Goal: Information Seeking & Learning: Find specific fact

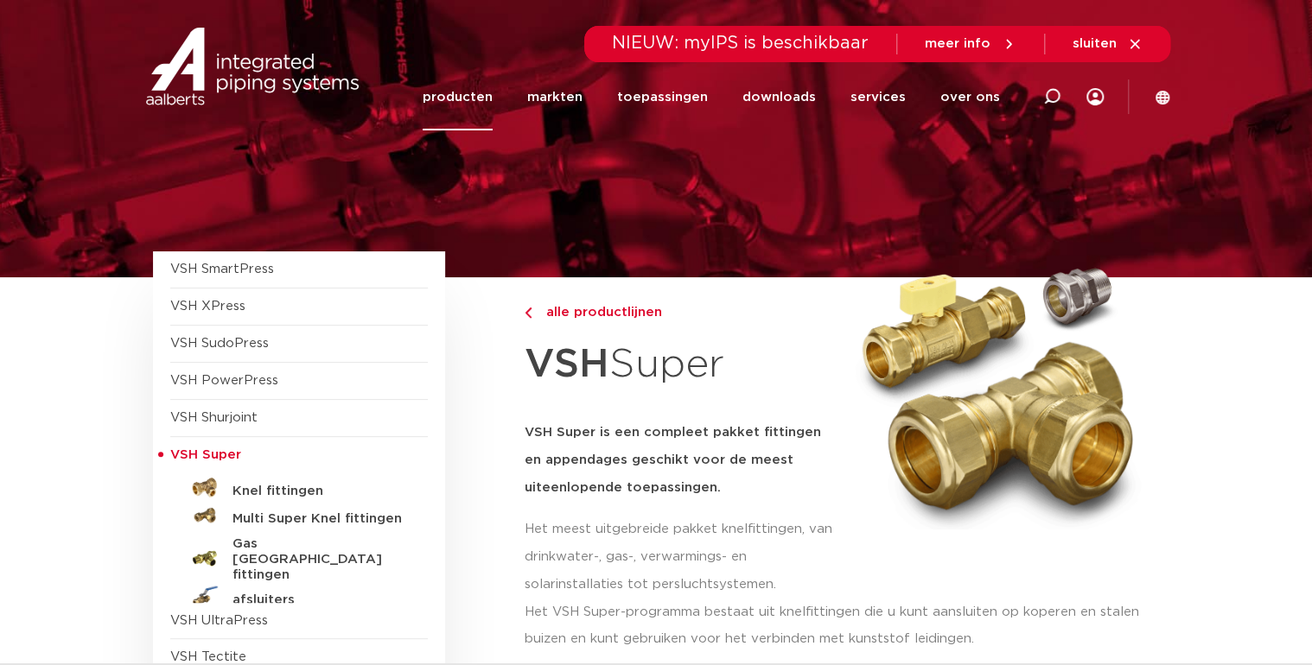
click at [181, 449] on span "VSH Super" at bounding box center [205, 455] width 71 height 13
click at [250, 485] on h5 "Knel fittingen" at bounding box center [317, 492] width 171 height 16
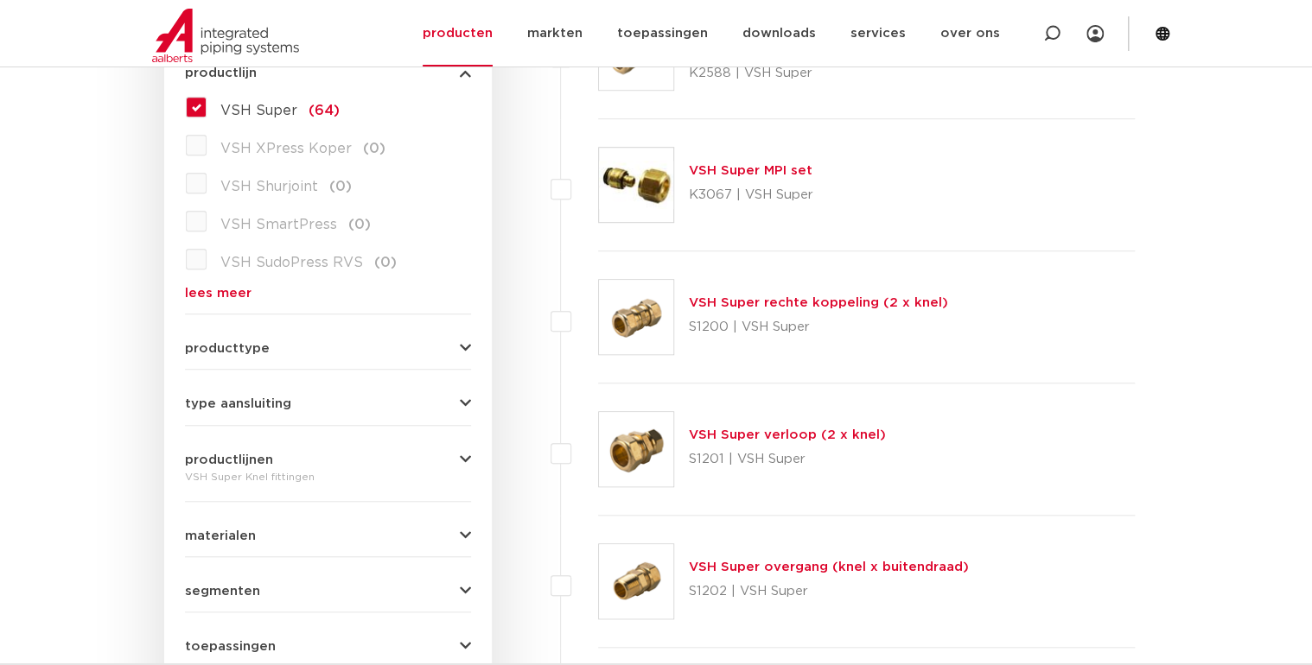
scroll to position [553, 0]
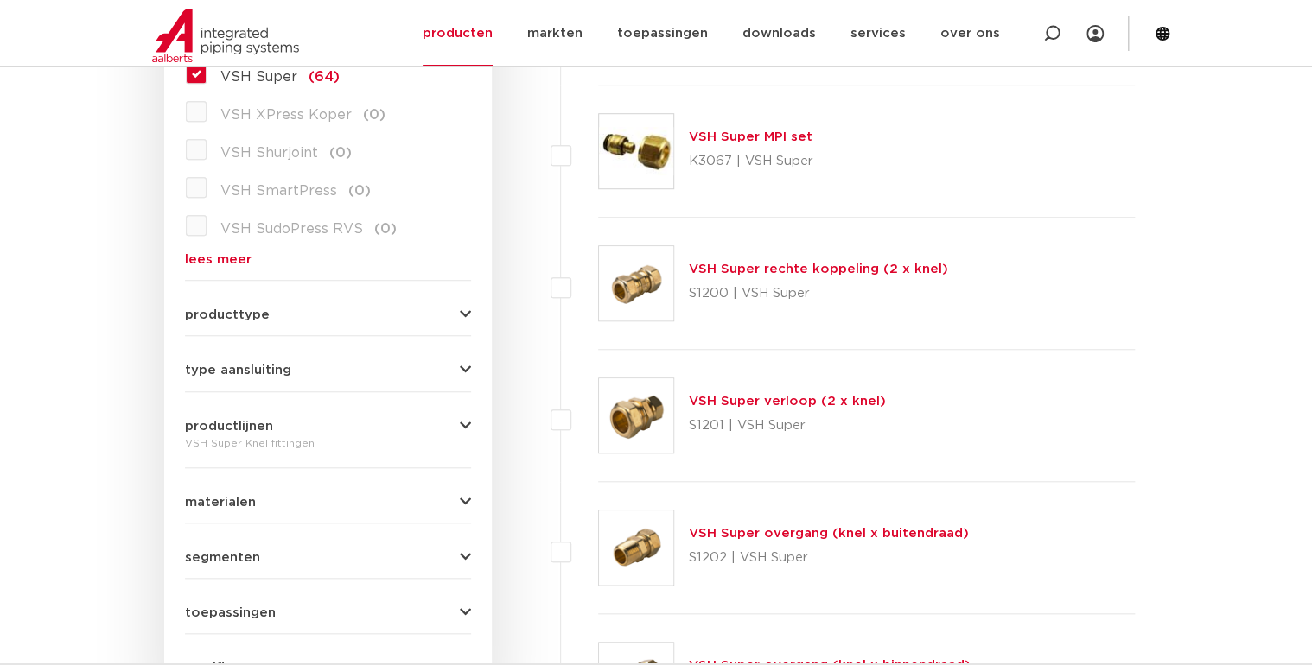
click at [759, 530] on link "VSH Super overgang (knel x buitendraad)" at bounding box center [828, 533] width 280 height 13
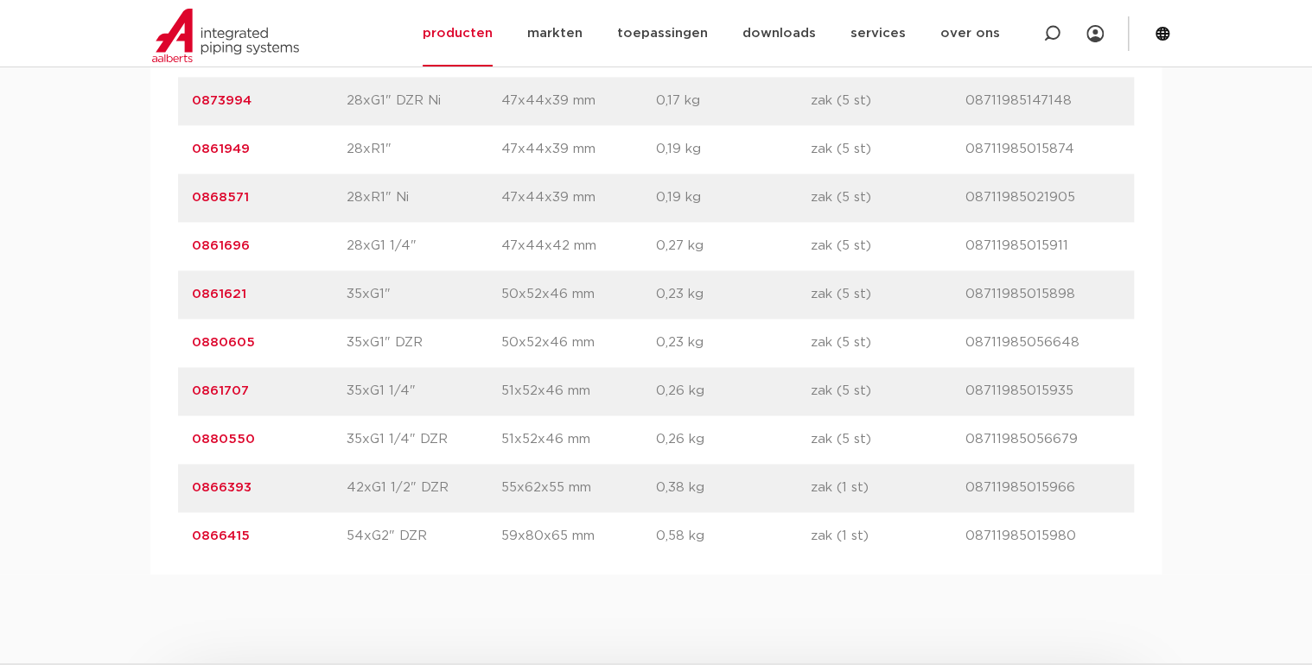
scroll to position [4356, 0]
click at [216, 443] on link "0880550" at bounding box center [223, 440] width 63 height 13
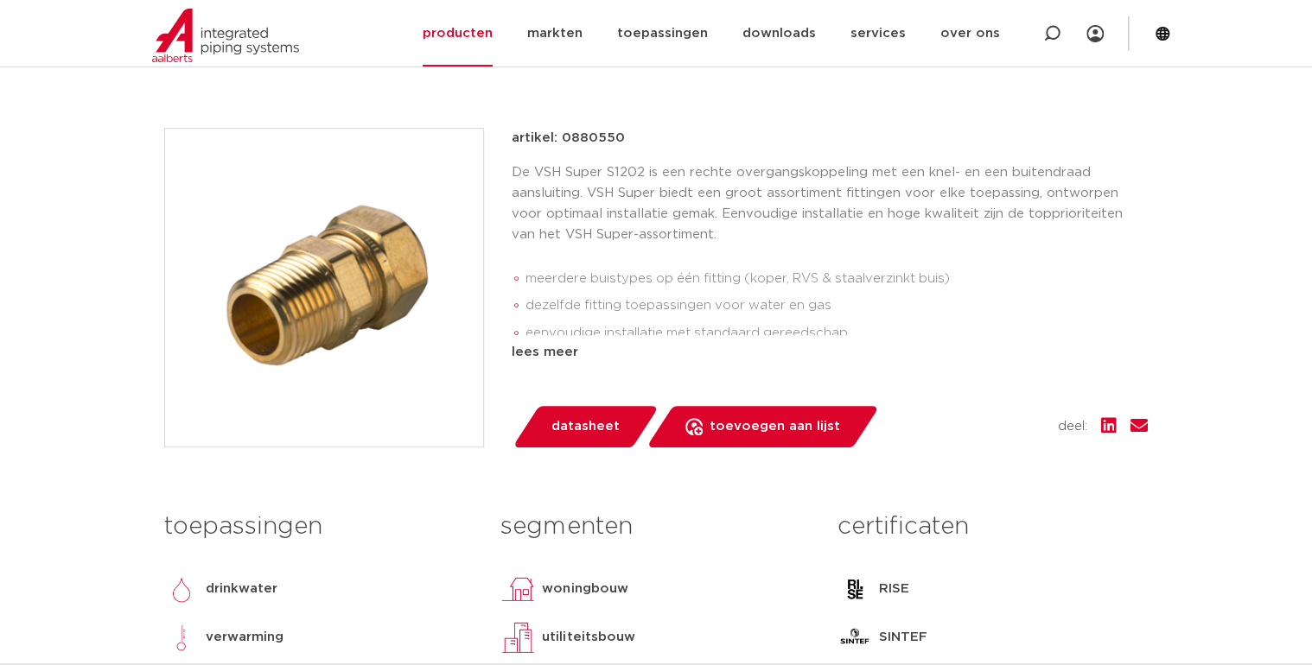
scroll to position [207, 0]
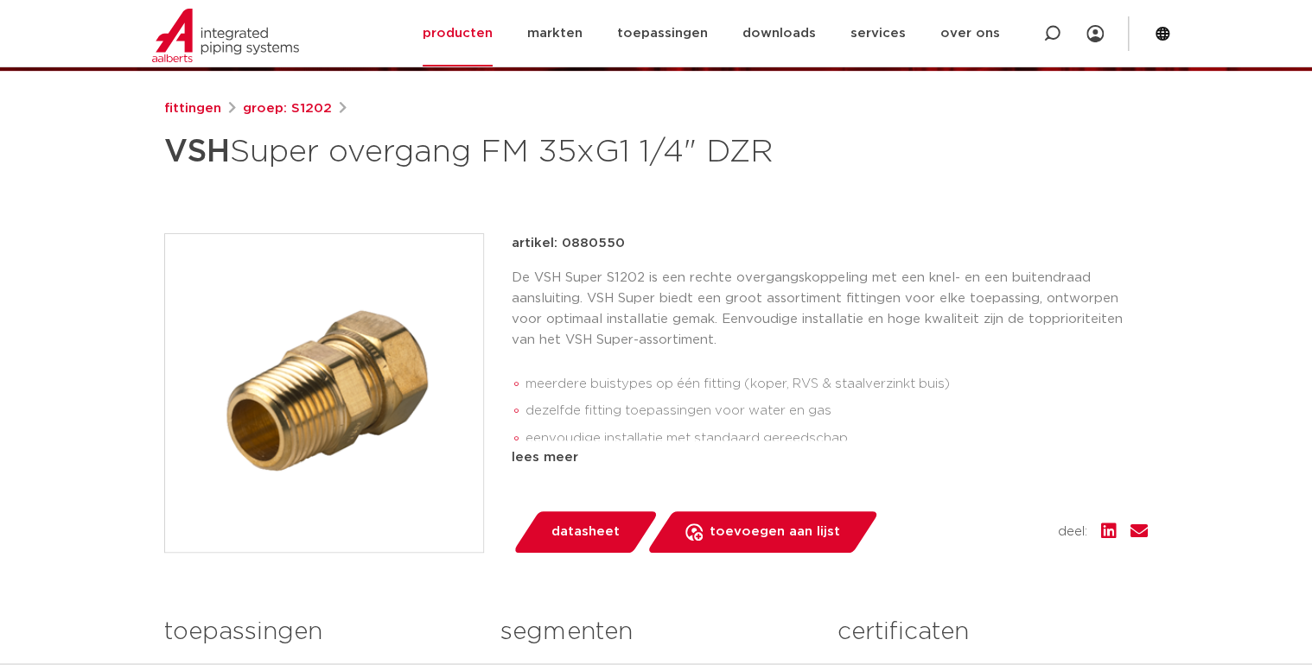
drag, startPoint x: 558, startPoint y: 242, endPoint x: 638, endPoint y: 243, distance: 79.5
click at [638, 243] on div "artikel: 0880550" at bounding box center [830, 243] width 636 height 21
drag, startPoint x: 638, startPoint y: 243, endPoint x: 589, endPoint y: 247, distance: 49.5
copy p "0880550"
click at [1027, 198] on div "fittingen groep: S1202 VSH Super overgang FM 35xG1 1/4" DZR" at bounding box center [655, 492] width 1011 height 786
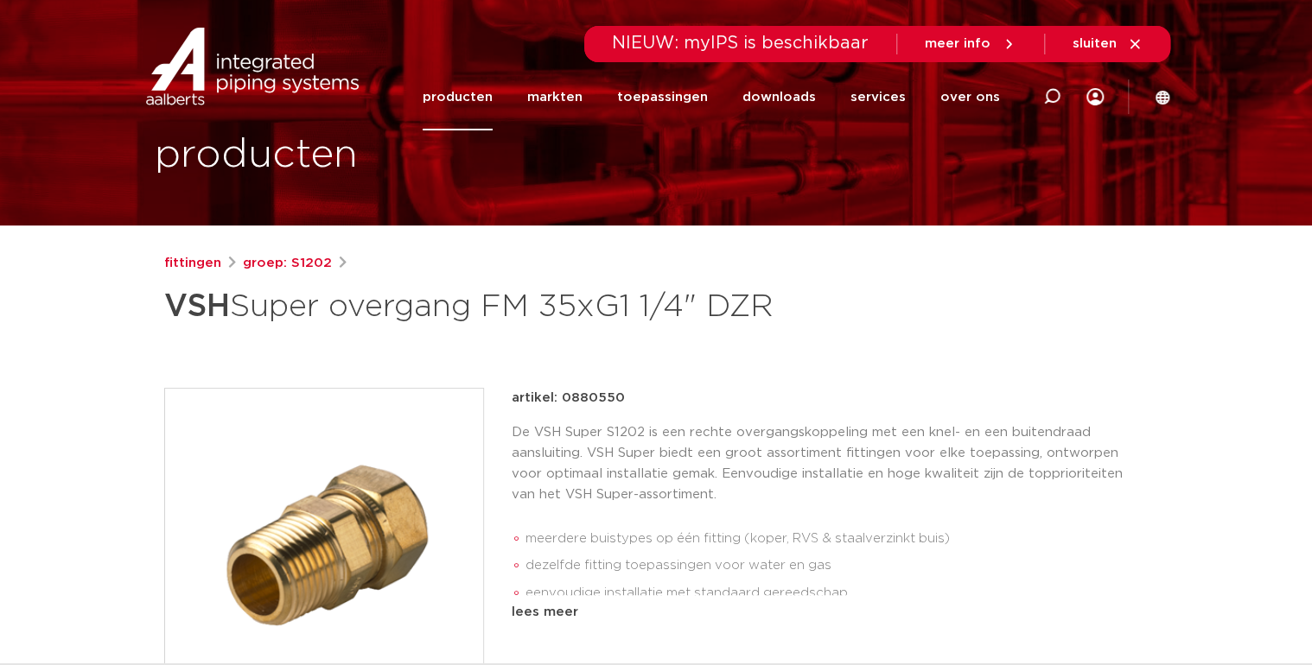
scroll to position [171, 0]
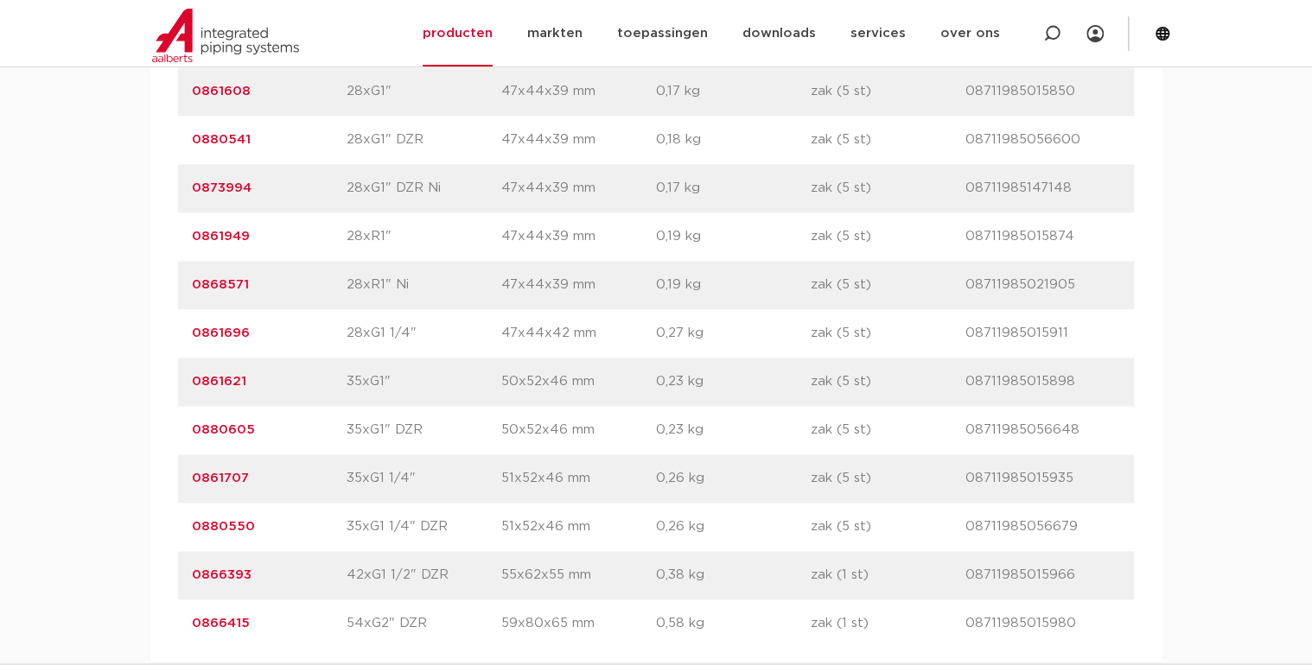
scroll to position [4404, 0]
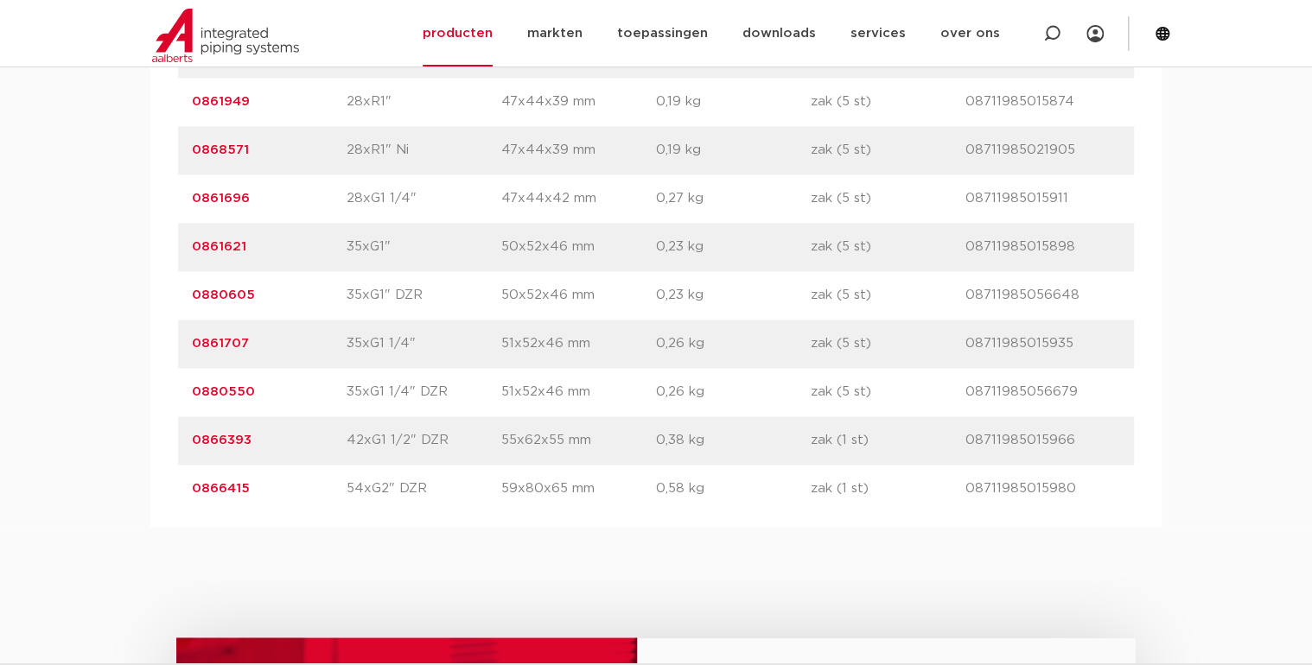
drag, startPoint x: 187, startPoint y: 337, endPoint x: 249, endPoint y: 336, distance: 62.2
click at [249, 336] on div "artikelnummer 0861707 afmeting 35xG1 1/4" afmetingen 51x52x46 mm gewicht 0,26 k…" at bounding box center [656, 344] width 956 height 48
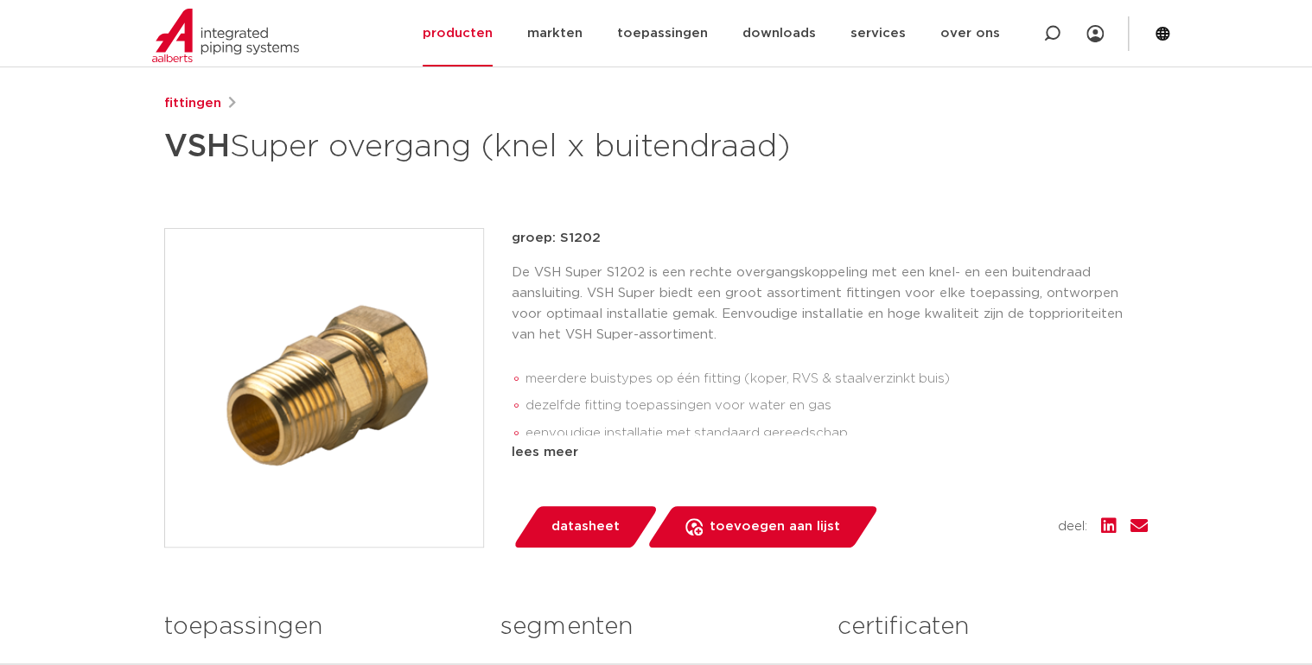
scroll to position [0, 0]
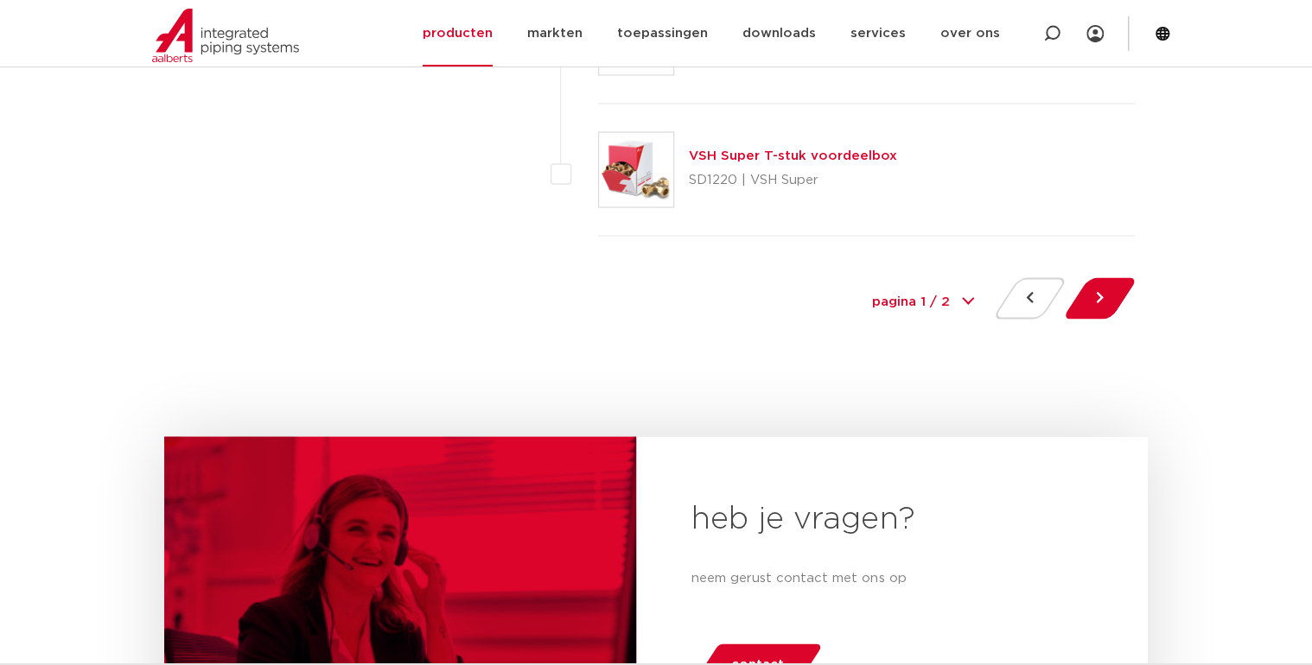
scroll to position [8089, 0]
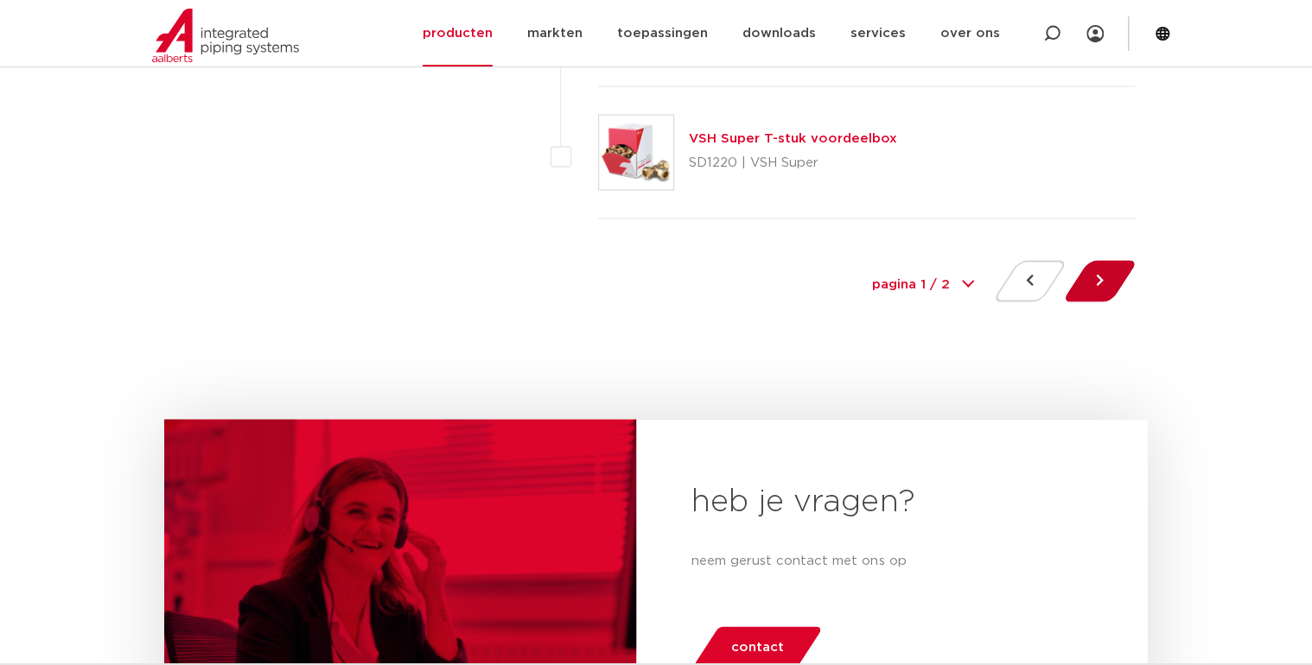
click at [1090, 269] on button at bounding box center [1099, 280] width 49 height 41
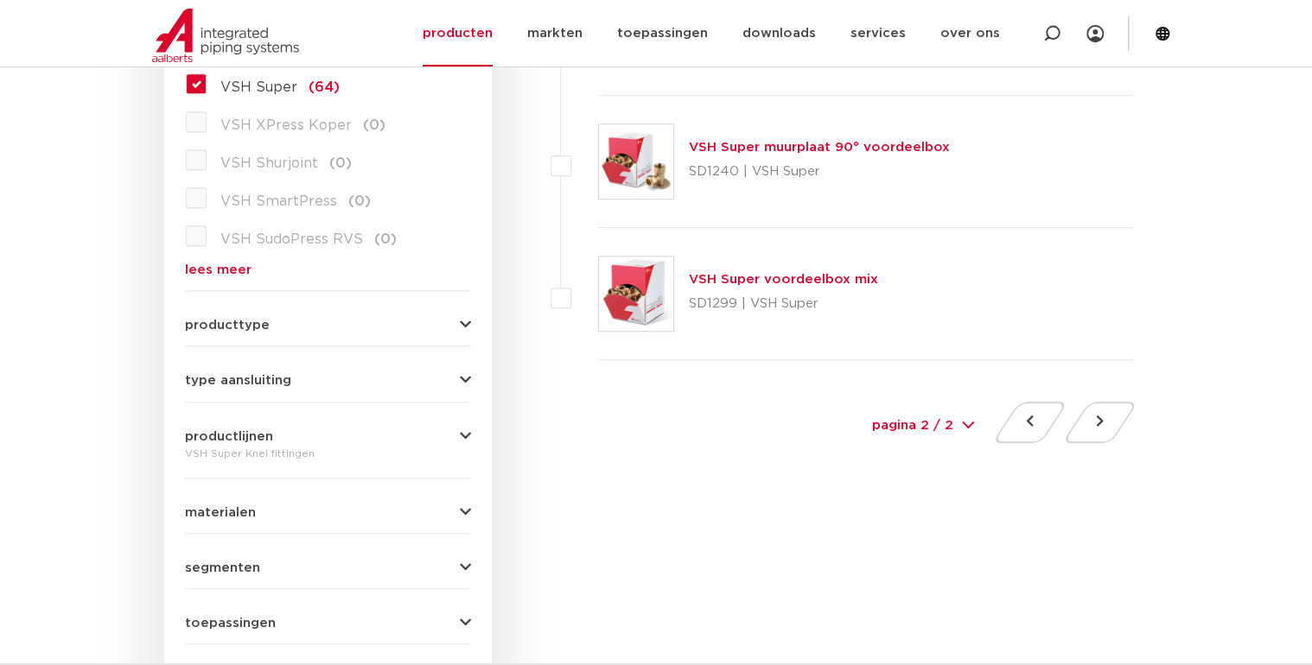
scroll to position [277, 0]
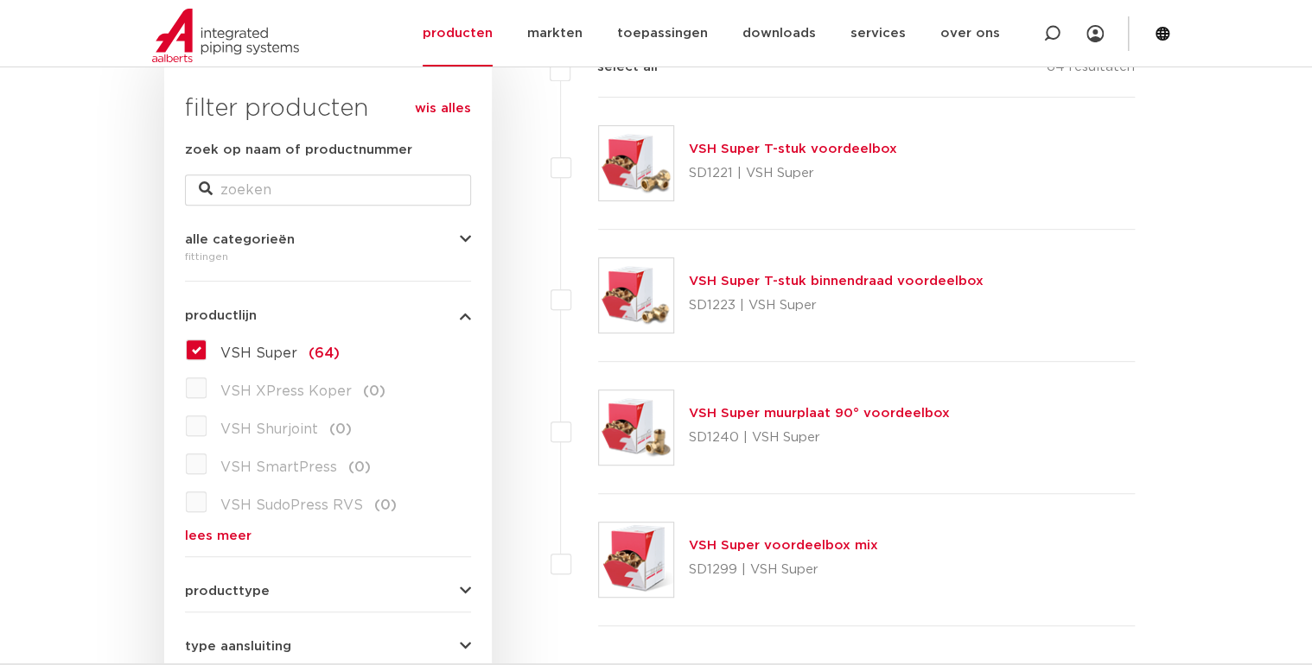
click at [207, 348] on label "VSH Super (64)" at bounding box center [273, 350] width 133 height 28
click at [0, 0] on input "VSH Super (64)" at bounding box center [0, 0] width 0 height 0
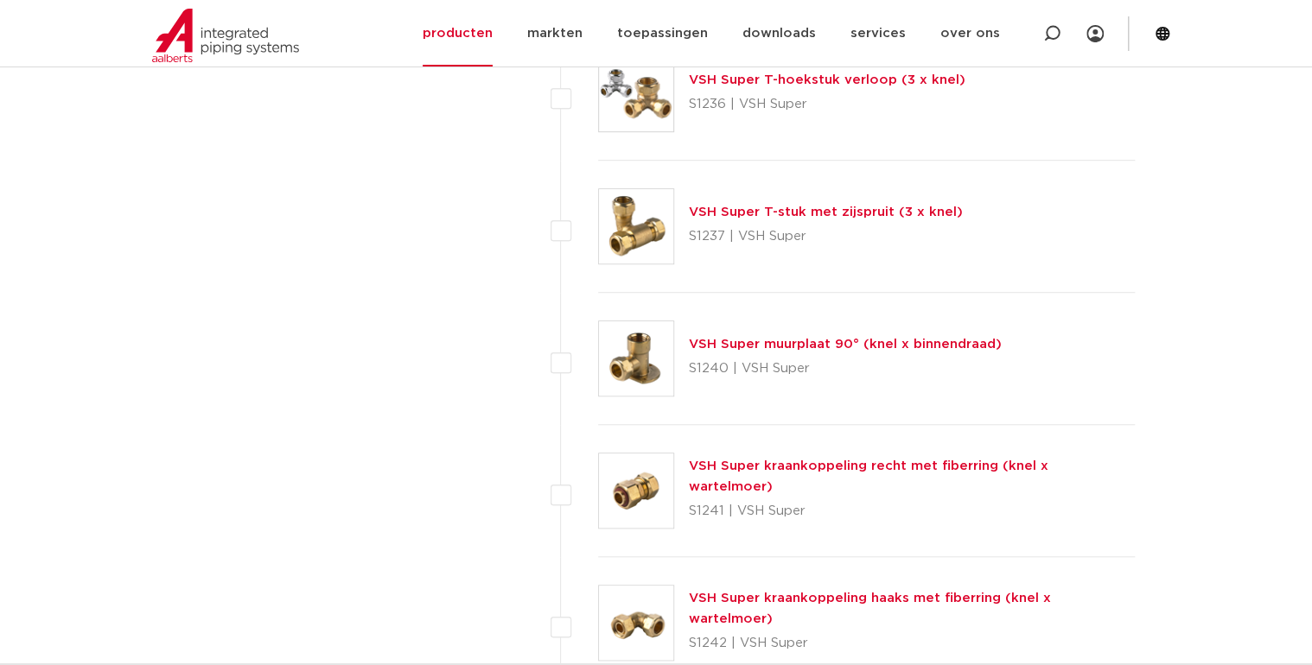
scroll to position [3319, 0]
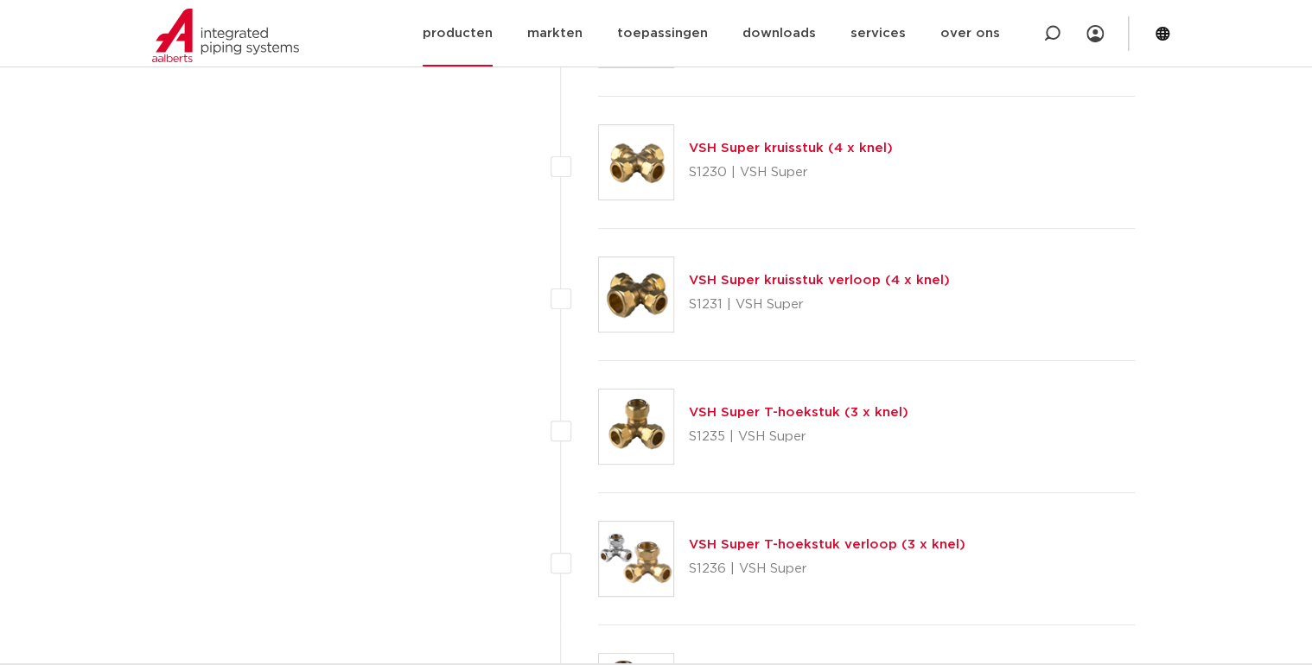
click at [484, 35] on link "producten" at bounding box center [458, 33] width 70 height 67
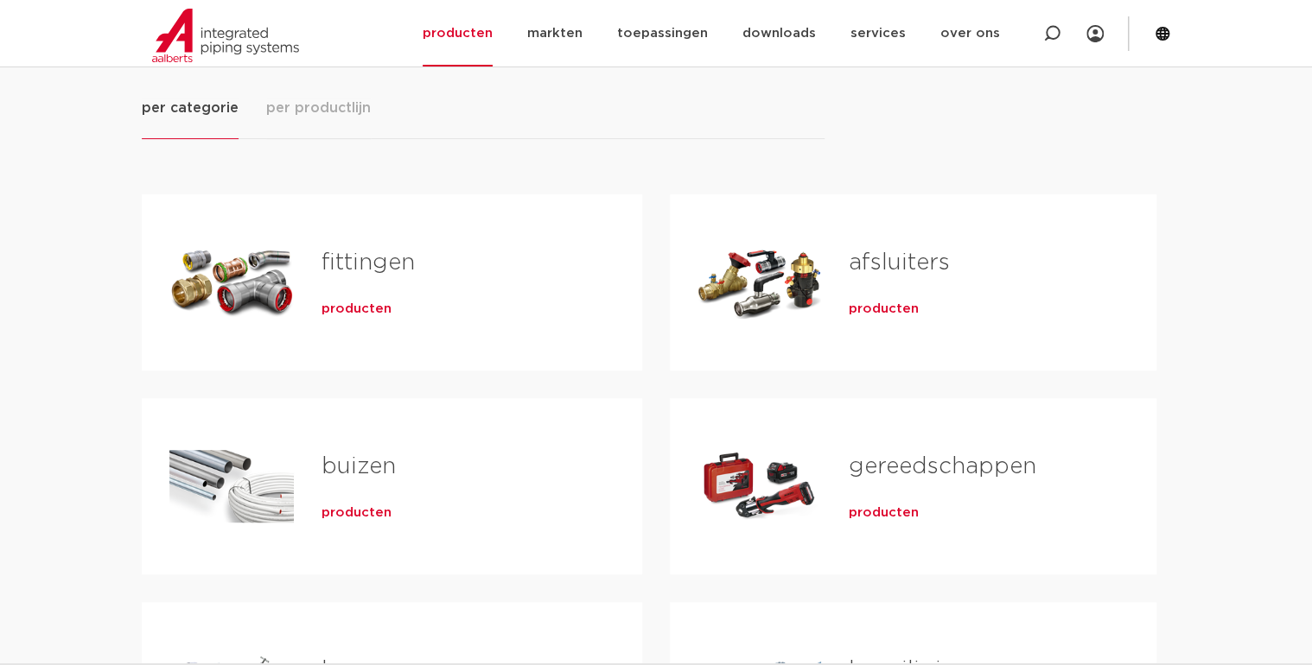
scroll to position [207, 0]
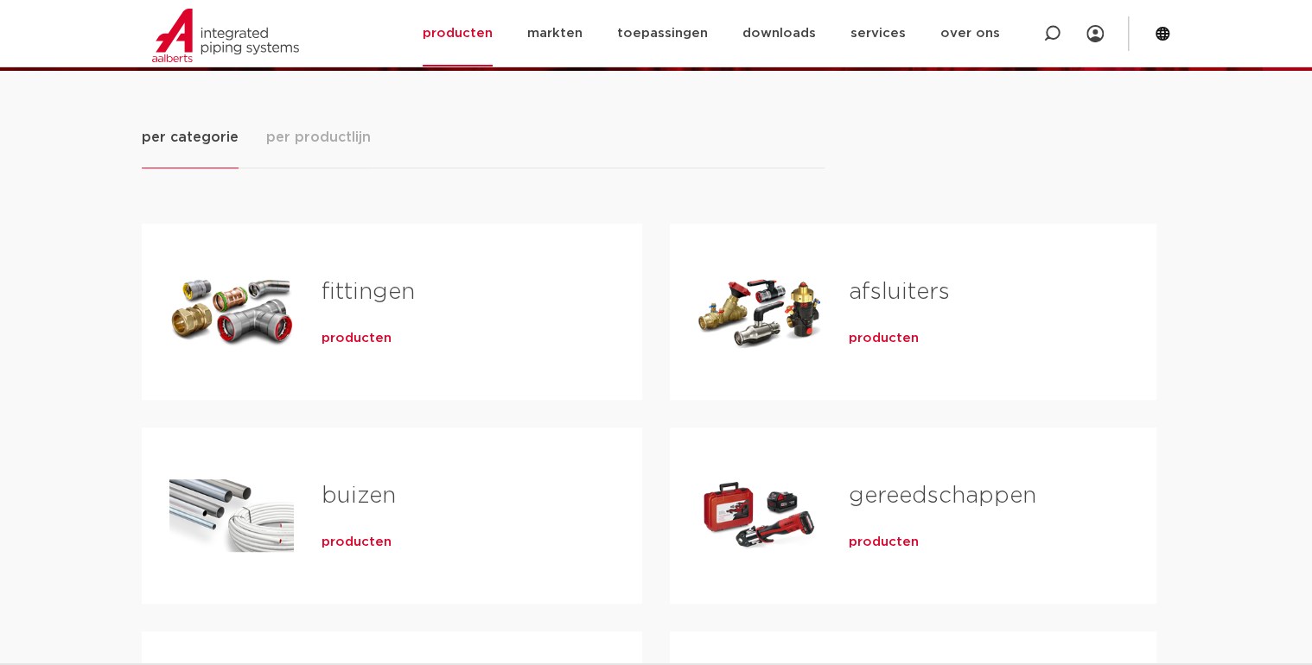
click at [334, 290] on link "fittingen" at bounding box center [368, 292] width 93 height 22
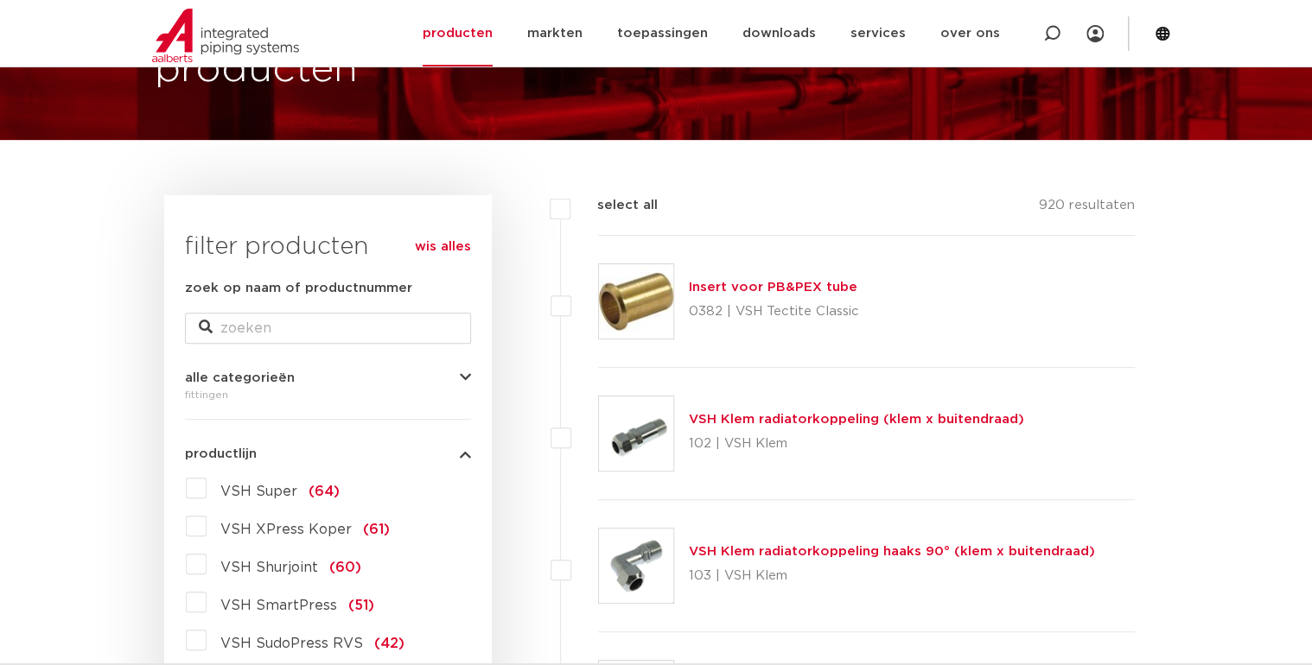
scroll to position [346, 0]
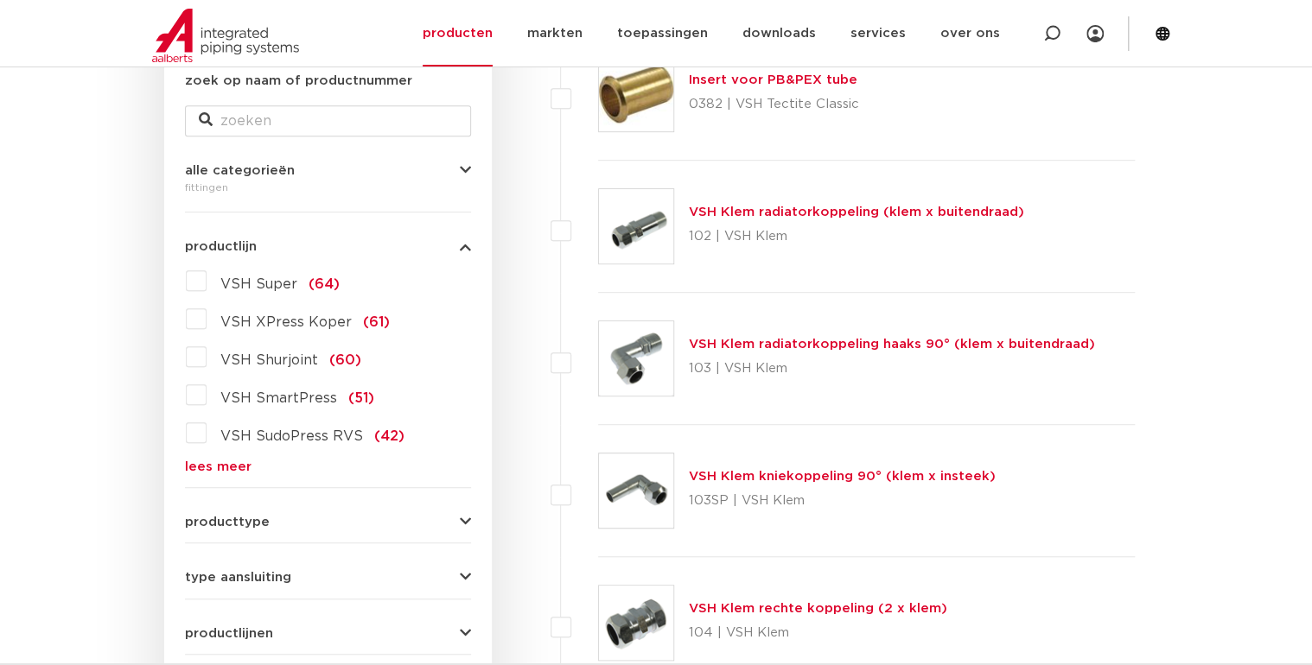
click at [207, 318] on label "VSH XPress Koper (61)" at bounding box center [298, 319] width 183 height 28
click at [0, 0] on input "VSH XPress Koper (61)" at bounding box center [0, 0] width 0 height 0
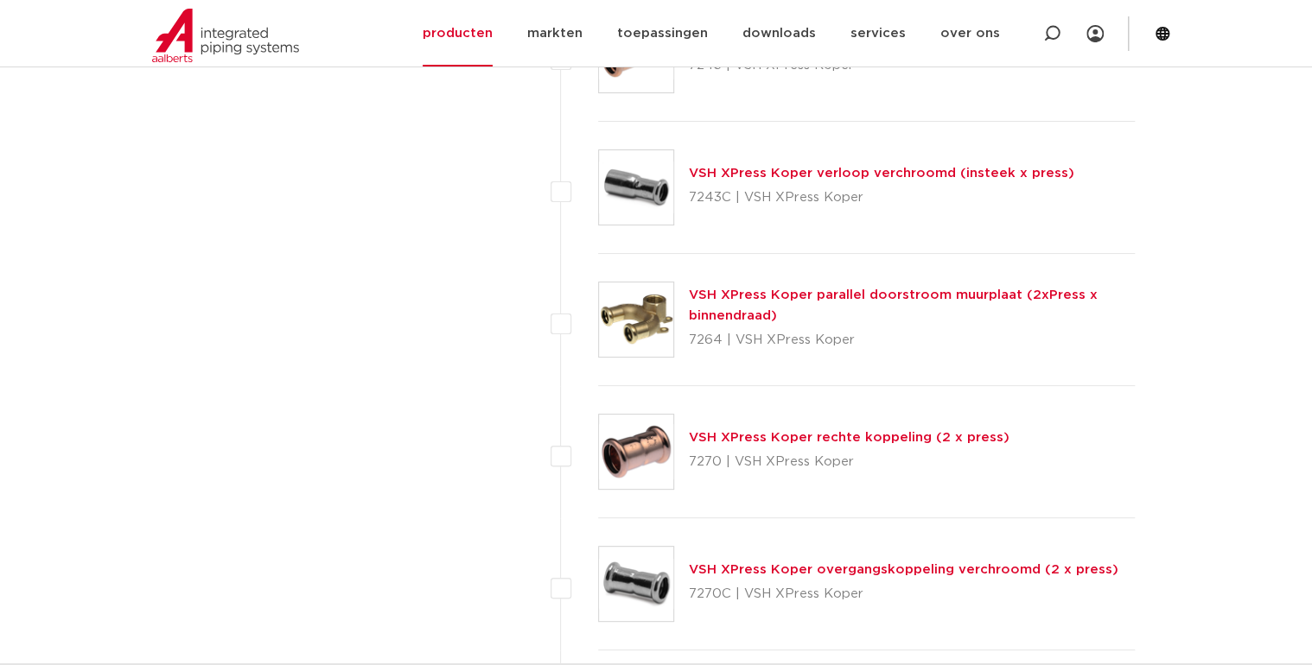
scroll to position [6596, 0]
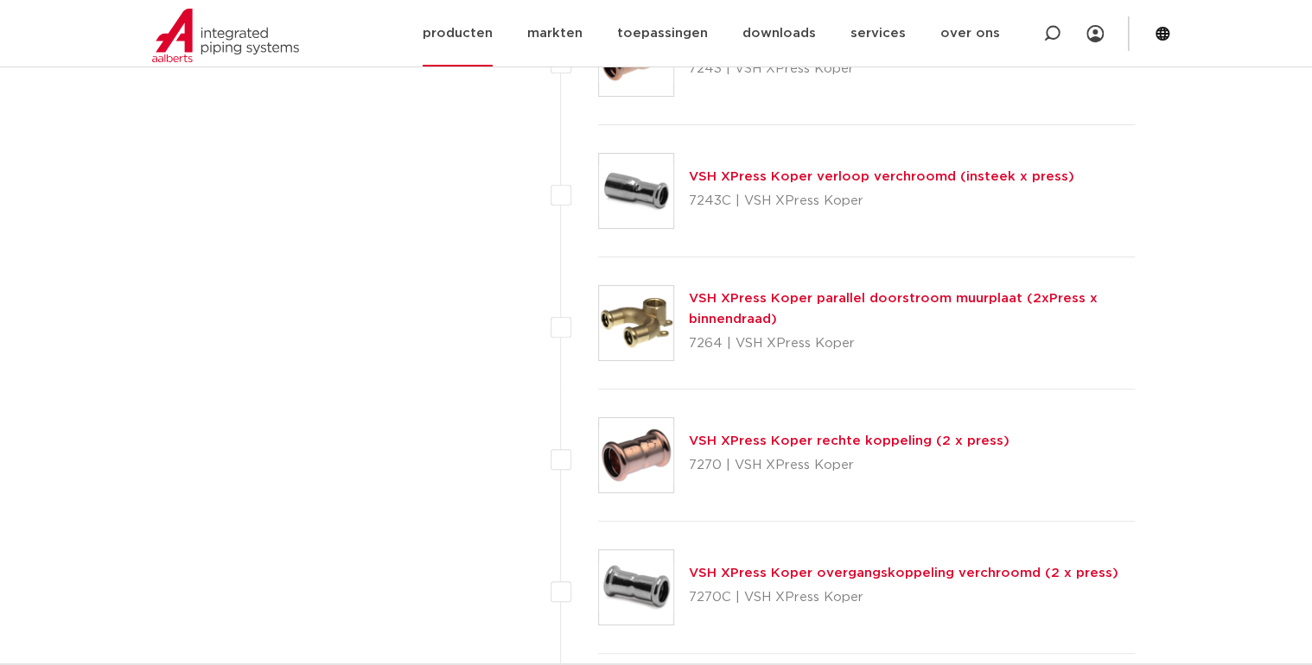
click at [1048, 28] on icon at bounding box center [1051, 33] width 17 height 17
click at [599, 38] on input "Zoeken" at bounding box center [794, 32] width 544 height 35
type input "verloop"
click button "Zoeken" at bounding box center [0, 0] width 0 height 0
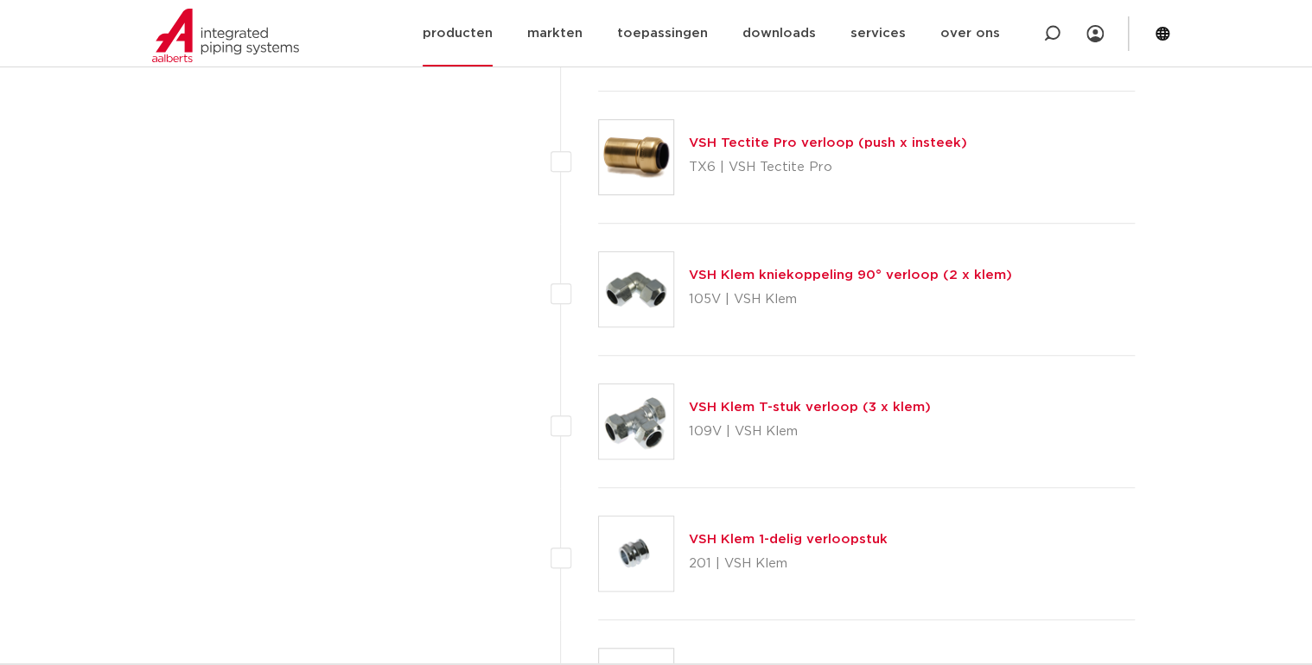
scroll to position [6665, 0]
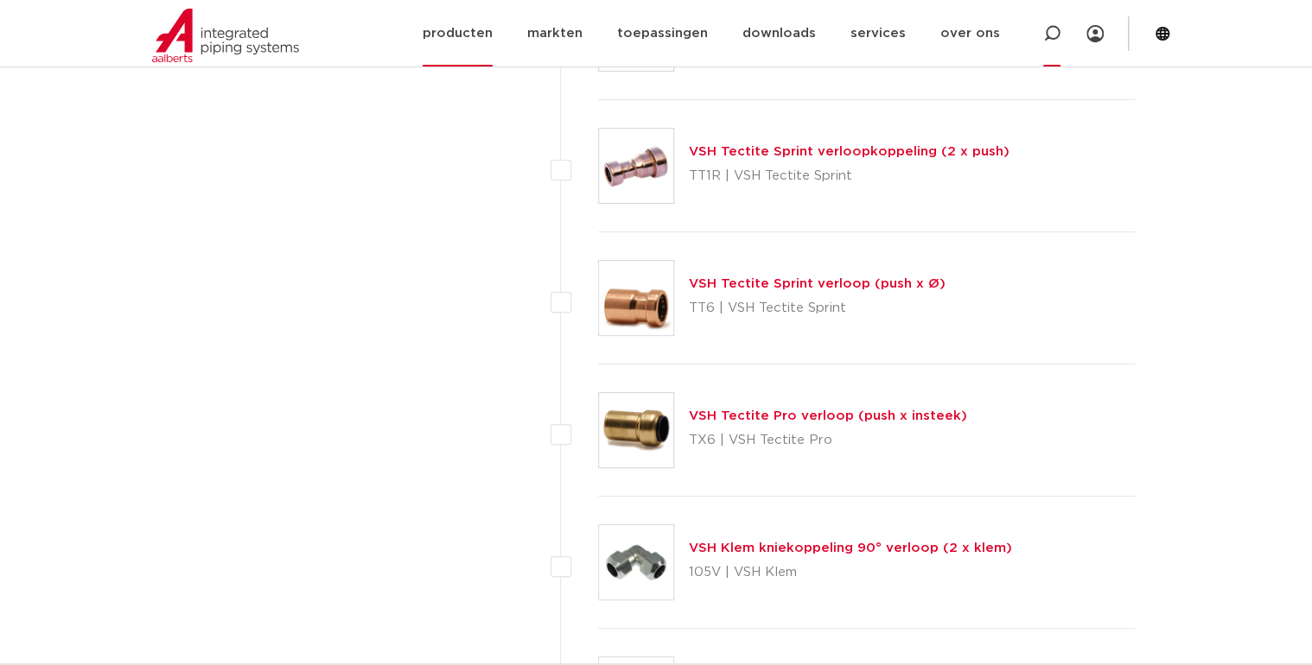
click at [1051, 30] on icon at bounding box center [1051, 33] width 17 height 17
click at [629, 33] on input "Zoeken" at bounding box center [794, 32] width 544 height 35
type input "verloopring"
click button "Zoeken" at bounding box center [0, 0] width 0 height 0
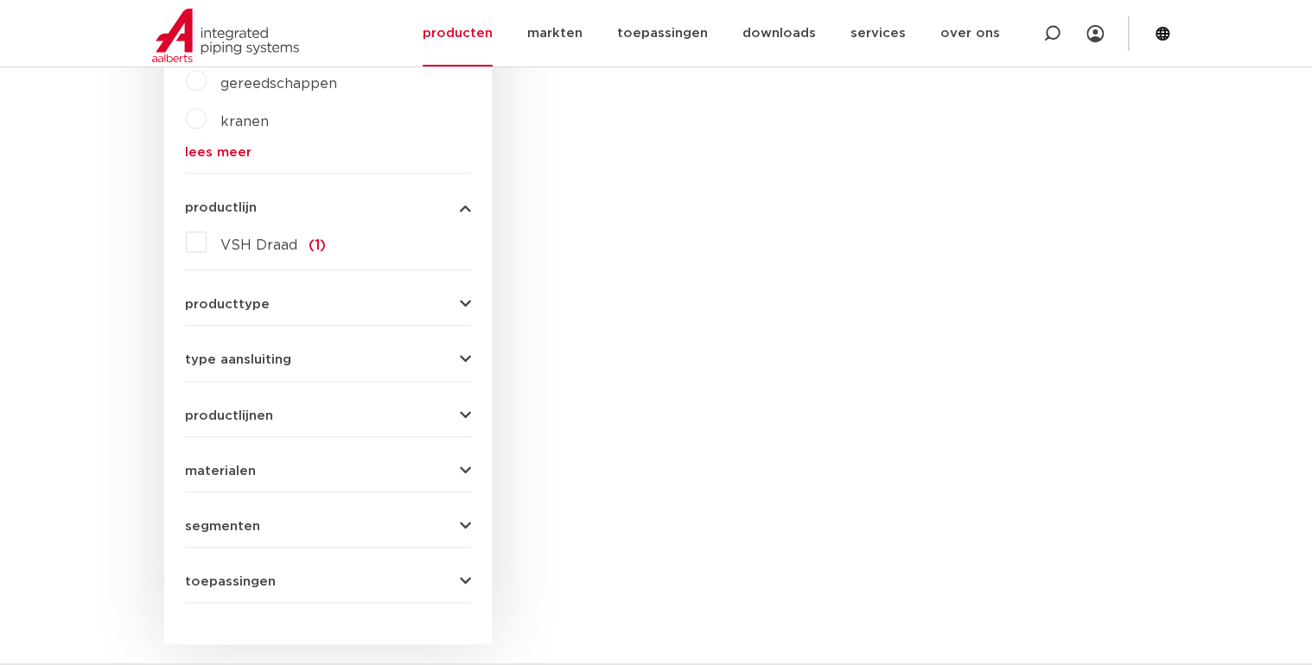
scroll to position [362, 0]
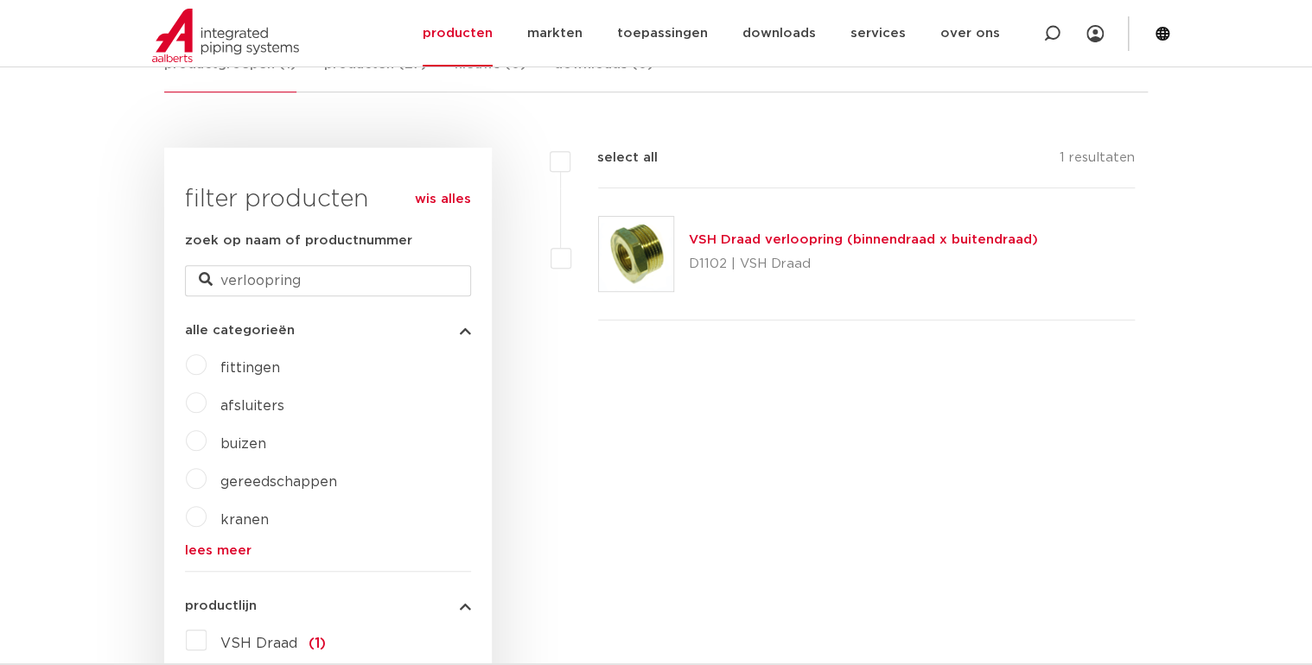
click at [737, 239] on link "VSH Draad verloopring (binnendraad x buitendraad)" at bounding box center [862, 239] width 349 height 13
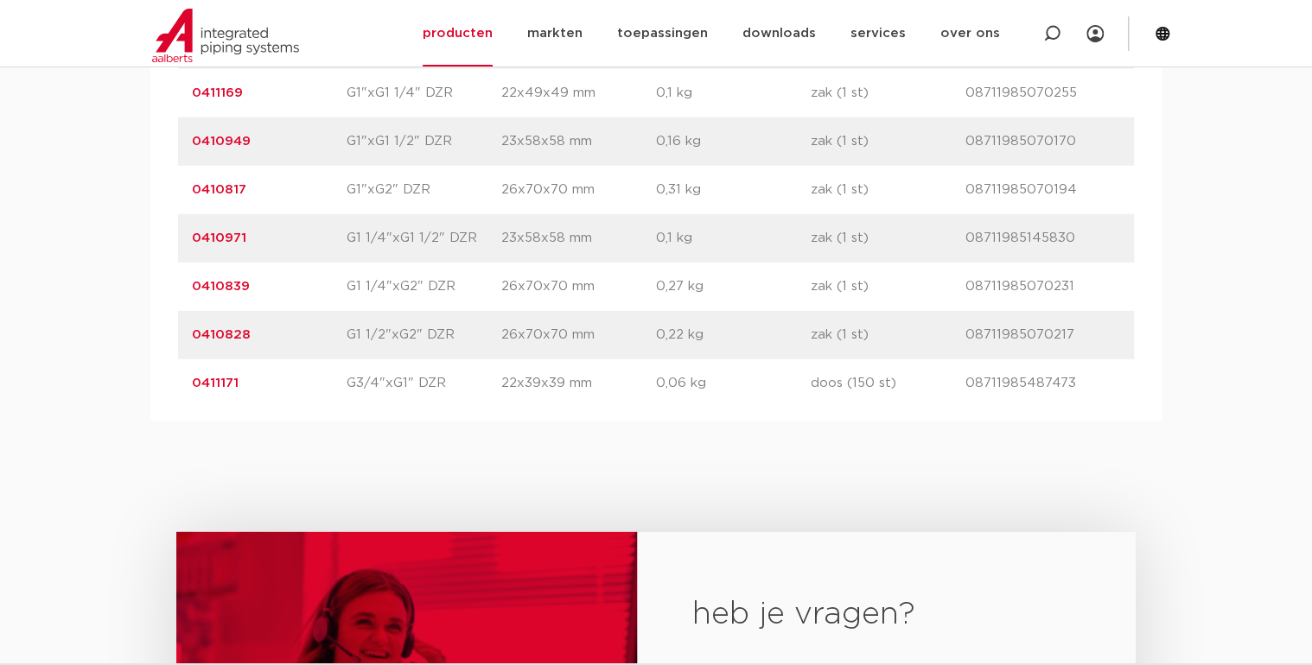
scroll to position [2282, 0]
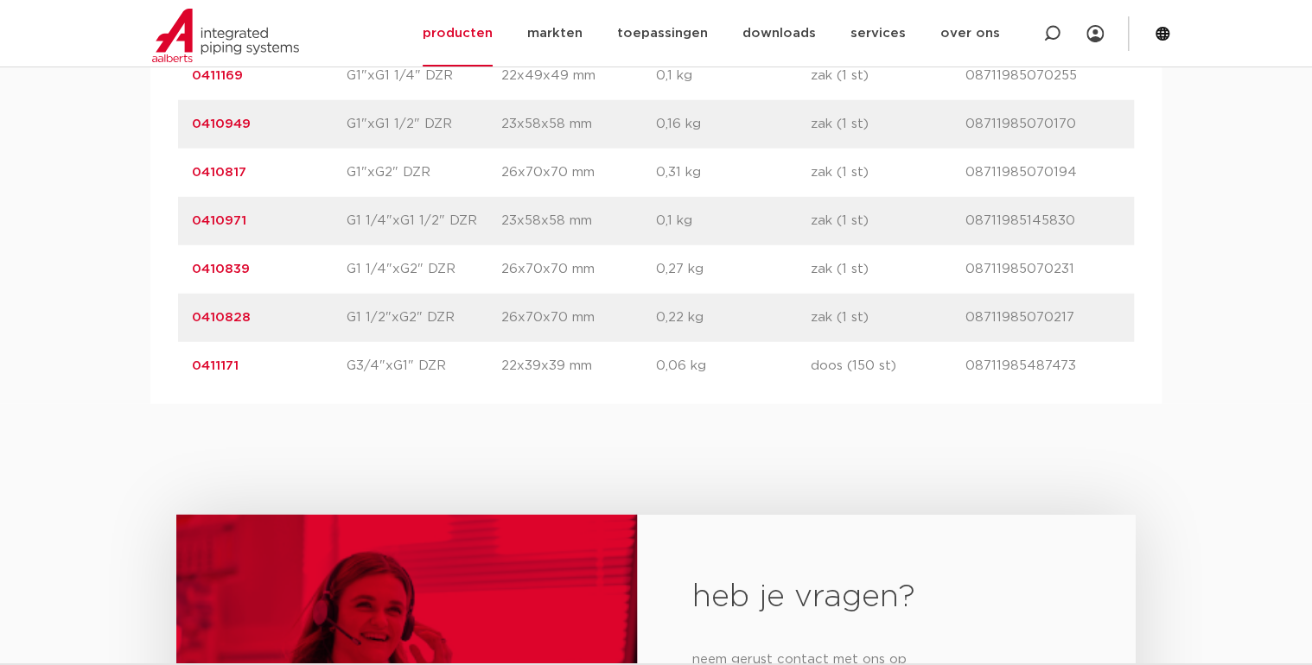
click at [214, 218] on link "0410971" at bounding box center [219, 220] width 54 height 13
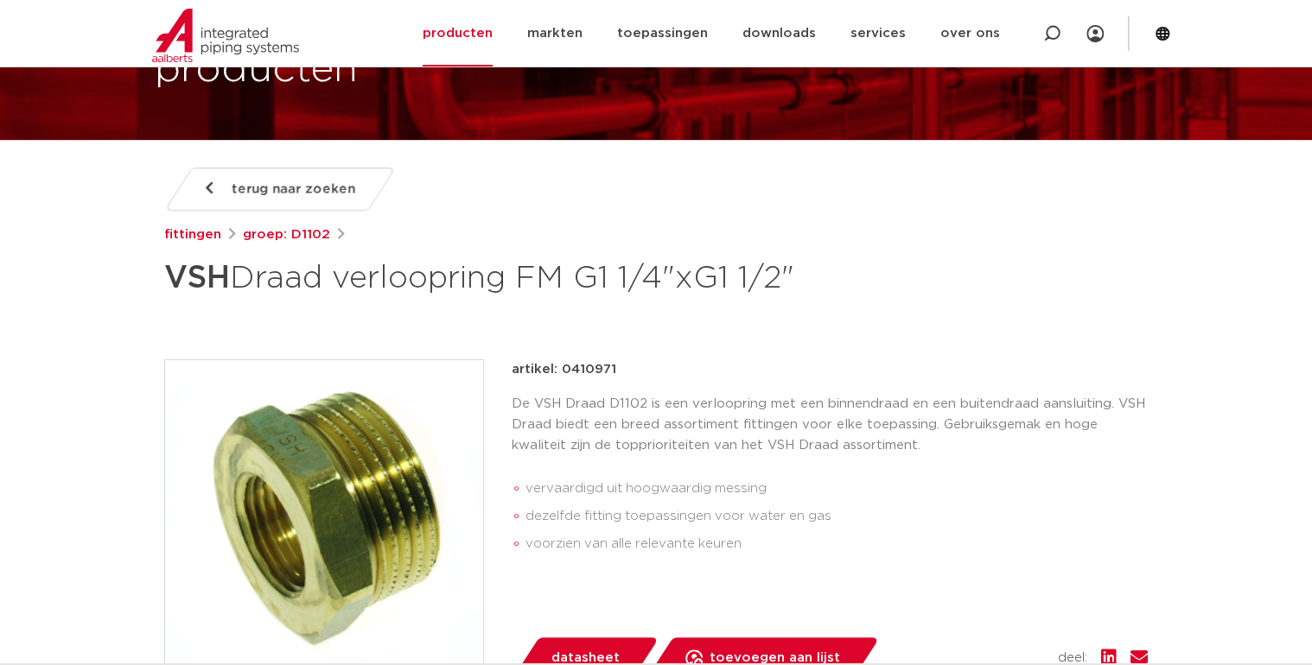
drag, startPoint x: 560, startPoint y: 369, endPoint x: 634, endPoint y: 357, distance: 74.5
click at [634, 357] on div "terug naar zoeken [GEOGRAPHIC_DATA] groep: D1102 VSH Draad verloopring FM G1 1/…" at bounding box center [655, 579] width 1011 height 823
drag, startPoint x: 634, startPoint y: 357, endPoint x: 583, endPoint y: 363, distance: 51.3
copy p "0410971"
